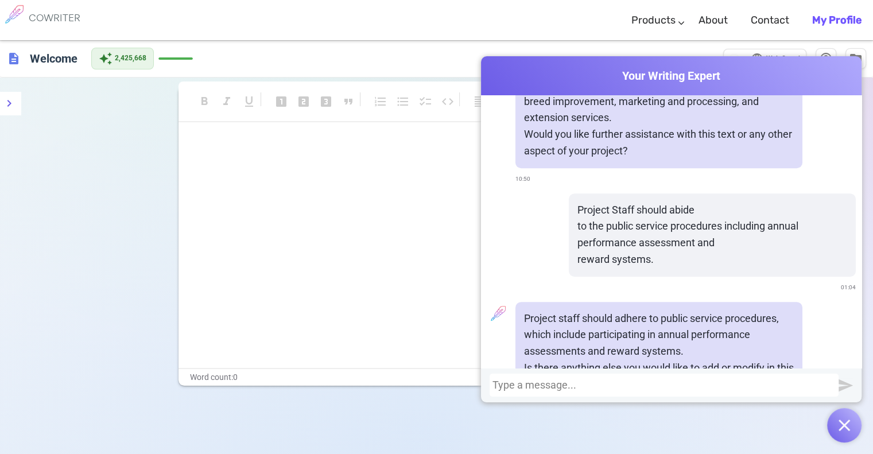
scroll to position [4908, 0]
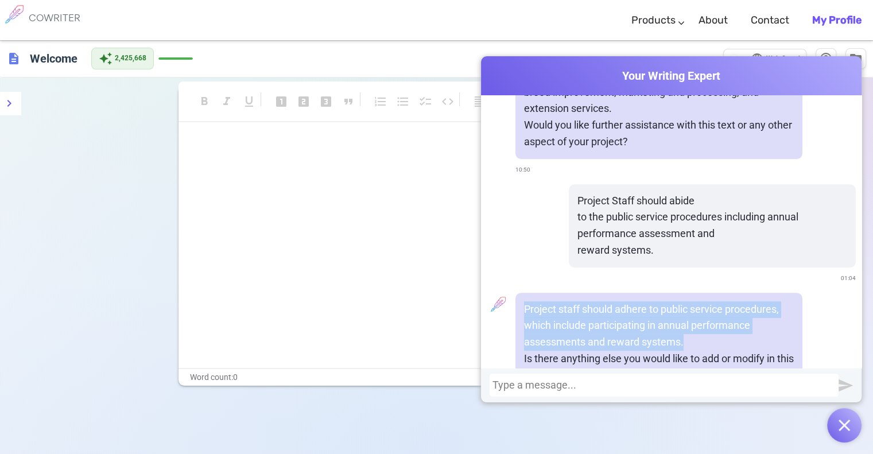
drag, startPoint x: 690, startPoint y: 295, endPoint x: 517, endPoint y: 257, distance: 176.9
click at [517, 293] on div "Project staff should adhere to public service procedures, which include partici…" at bounding box center [659, 343] width 287 height 100
copy p "Project staff should adhere to public service procedures, which include partici…"
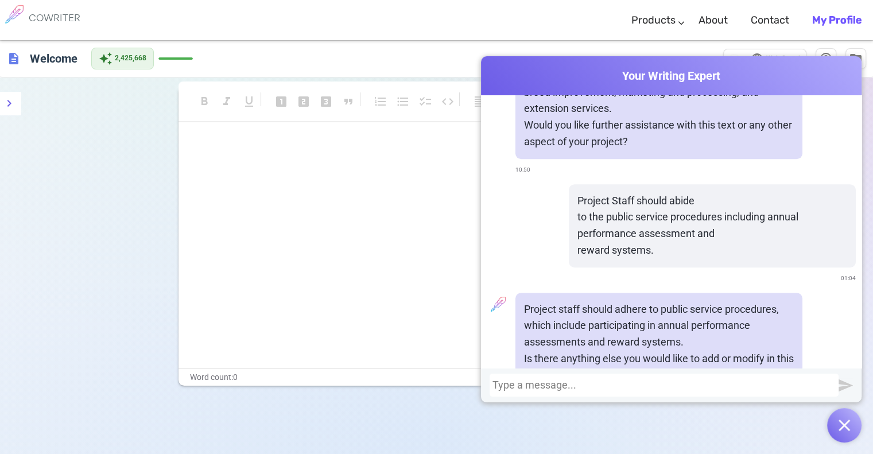
click at [606, 385] on div at bounding box center [664, 384] width 343 height 11
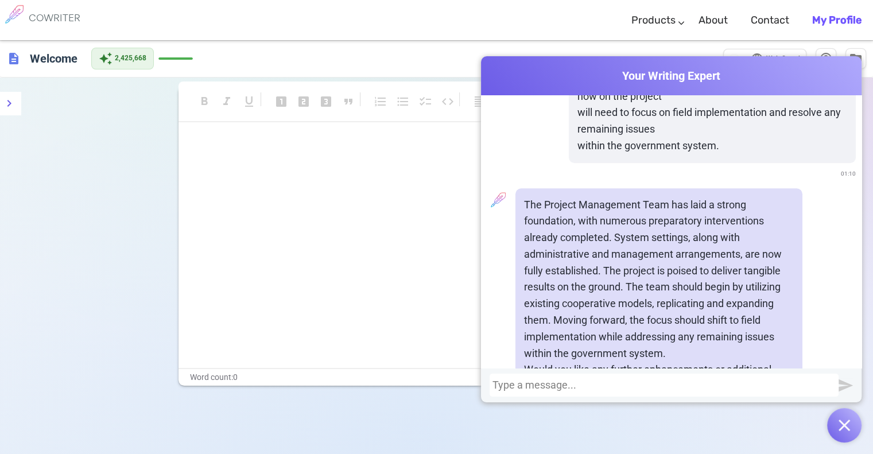
scroll to position [5406, 0]
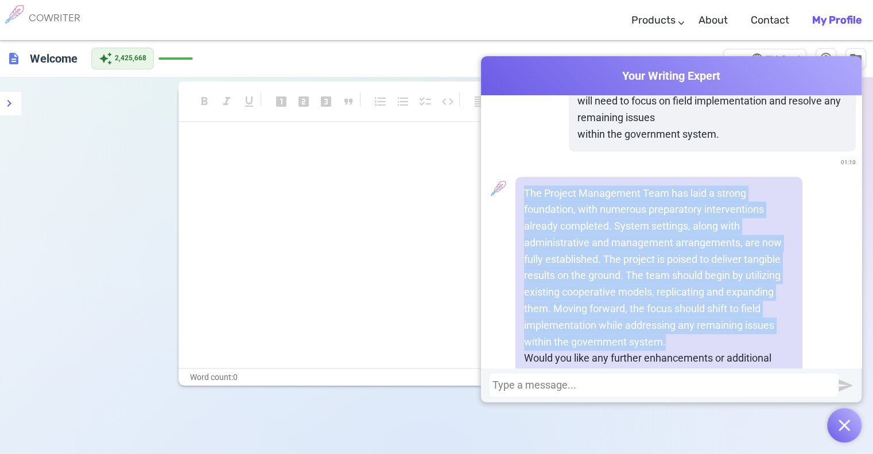
drag, startPoint x: 664, startPoint y: 292, endPoint x: 516, endPoint y: 146, distance: 207.5
click at [516, 177] on div "The Project Management Team has laid a strong foundation, with numerous prepara…" at bounding box center [659, 285] width 287 height 216
copy p "The Project Management Team has laid a strong foundation, with numerous prepara…"
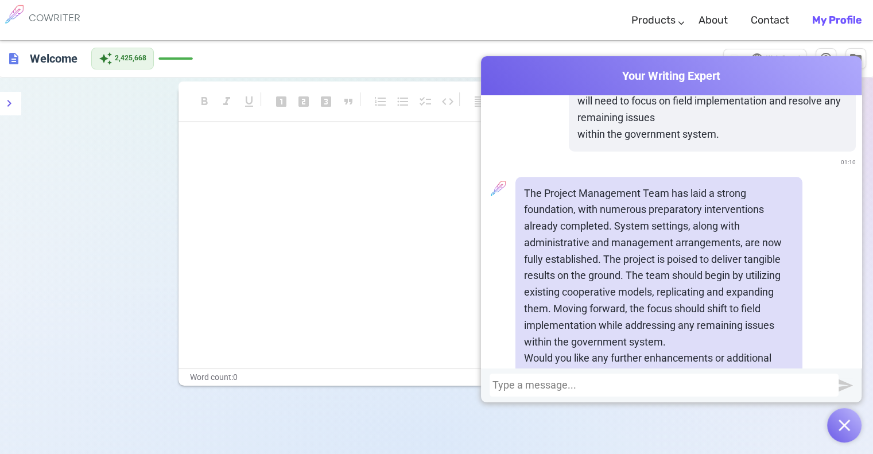
click at [547, 388] on div at bounding box center [664, 384] width 343 height 11
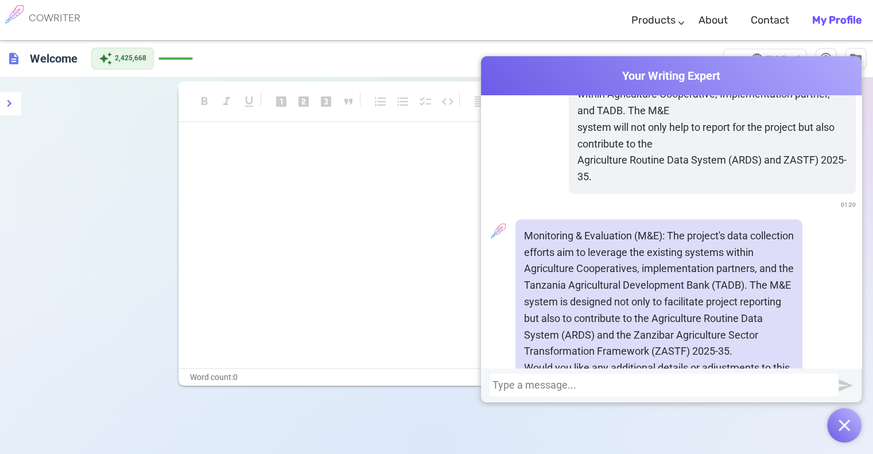
scroll to position [5805, 0]
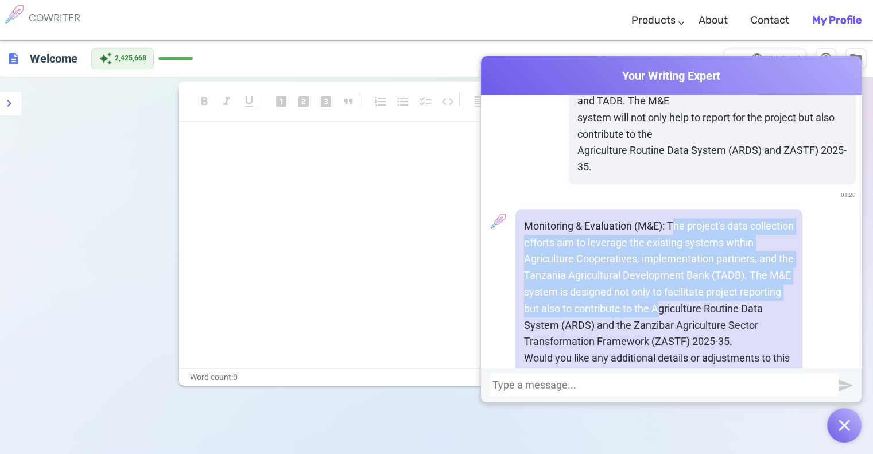
drag, startPoint x: 668, startPoint y: 179, endPoint x: 700, endPoint y: 258, distance: 86.0
click at [700, 258] on p "Monitoring & Evaluation (M&E): The project's data collection efforts aim to lev…" at bounding box center [659, 284] width 270 height 132
click at [673, 218] on p "Monitoring & Evaluation (M&E): The project's data collection efforts aim to lev…" at bounding box center [659, 284] width 270 height 132
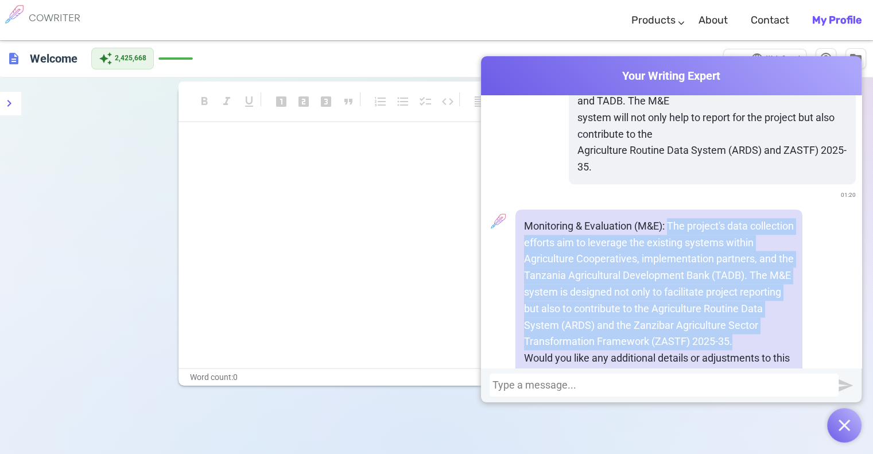
drag, startPoint x: 665, startPoint y: 175, endPoint x: 734, endPoint y: 293, distance: 136.9
click at [734, 293] on p "Monitoring & Evaluation (M&E): The project's data collection efforts aim to lev…" at bounding box center [659, 284] width 270 height 132
copy p "The project's data collection efforts aim to leverage the existing systems with…"
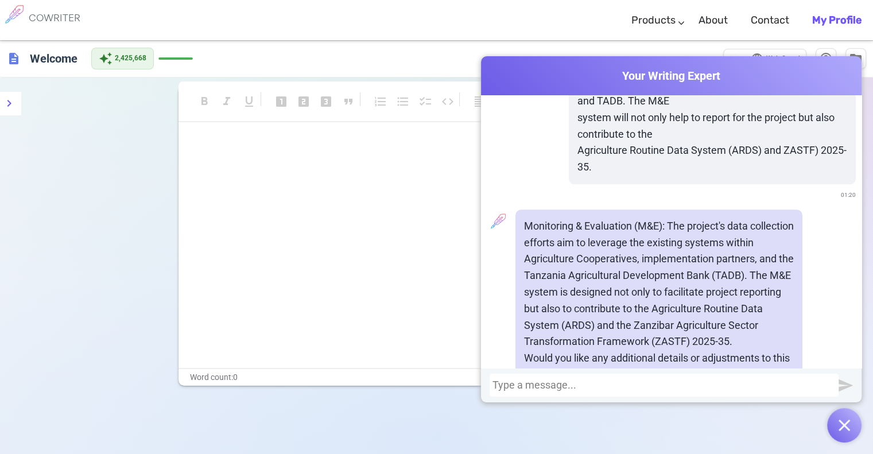
click at [563, 388] on div at bounding box center [664, 384] width 343 height 11
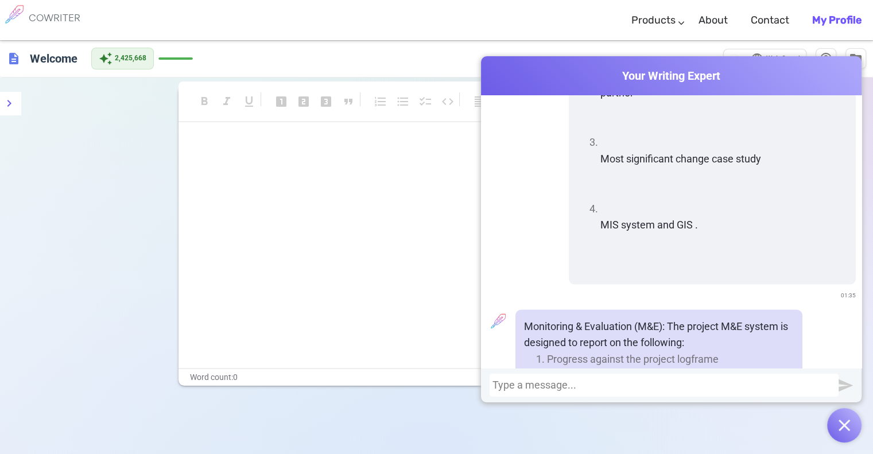
scroll to position [6692, 0]
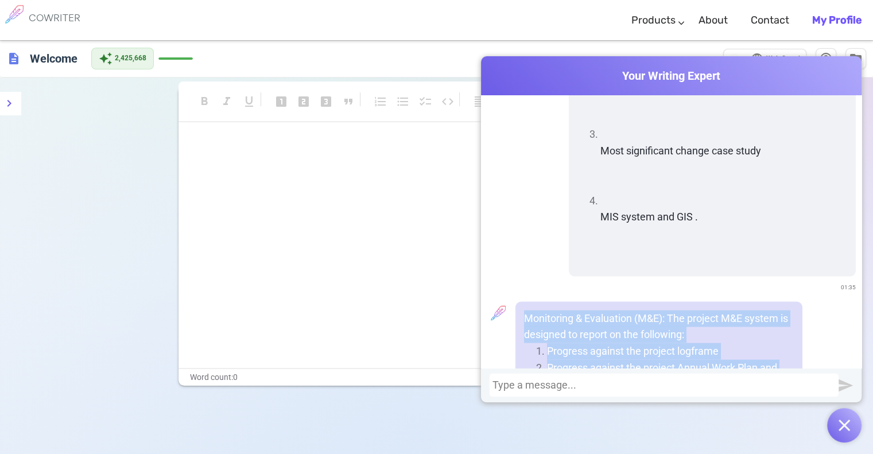
drag, startPoint x: 733, startPoint y: 285, endPoint x: 521, endPoint y: 246, distance: 214.9
copy div "Monitoring & Evaluation (M&E): The project M&E system is designed to report on …"
